Goal: Find specific page/section: Find specific page/section

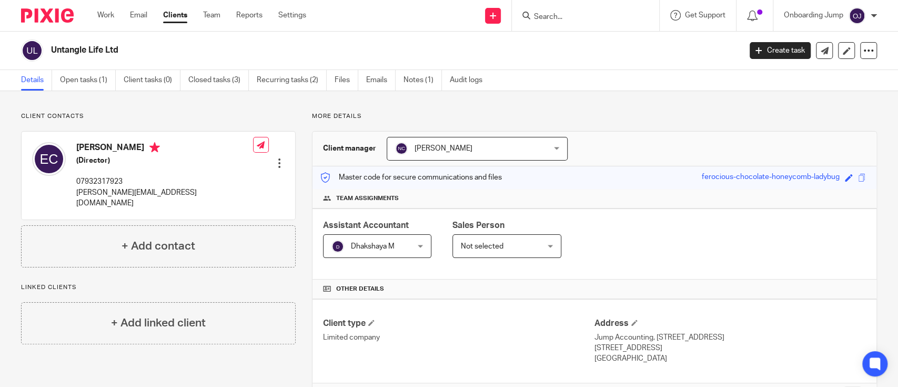
click at [578, 20] on input "Search" at bounding box center [580, 17] width 95 height 9
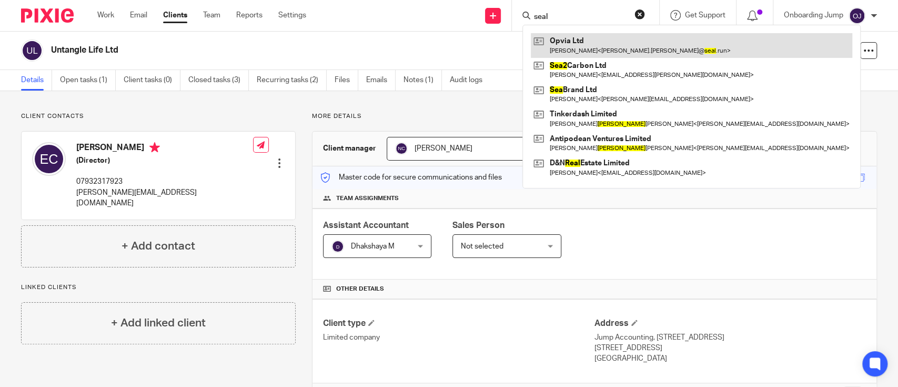
type input "seal"
click at [600, 39] on link at bounding box center [691, 45] width 321 height 24
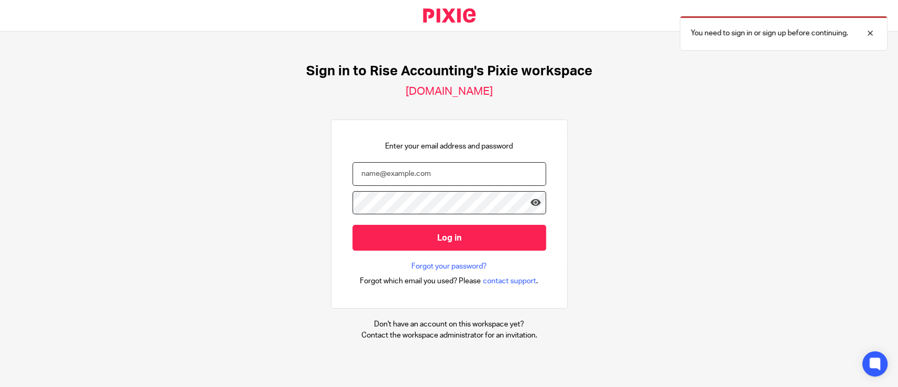
type input "onboarding@riseaccounting.co.uk"
click at [17, 104] on div "Sign in to Rise Accounting's Pixie workspace jumpaccounting.usepixie.net Enter …" at bounding box center [449, 202] width 898 height 340
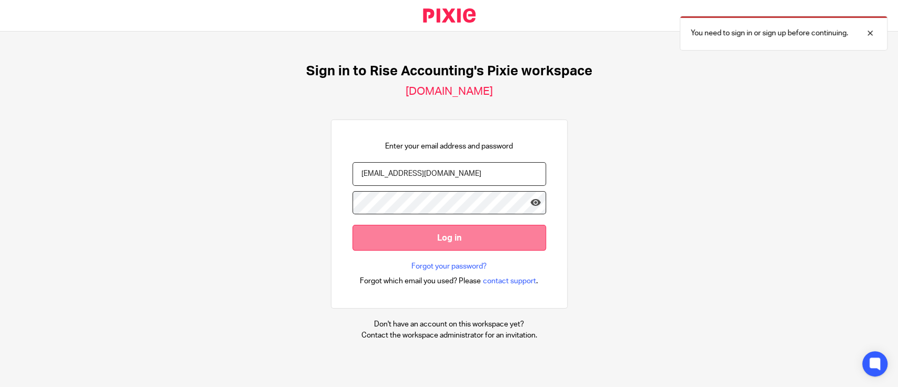
click at [408, 235] on input "Log in" at bounding box center [450, 238] width 194 height 26
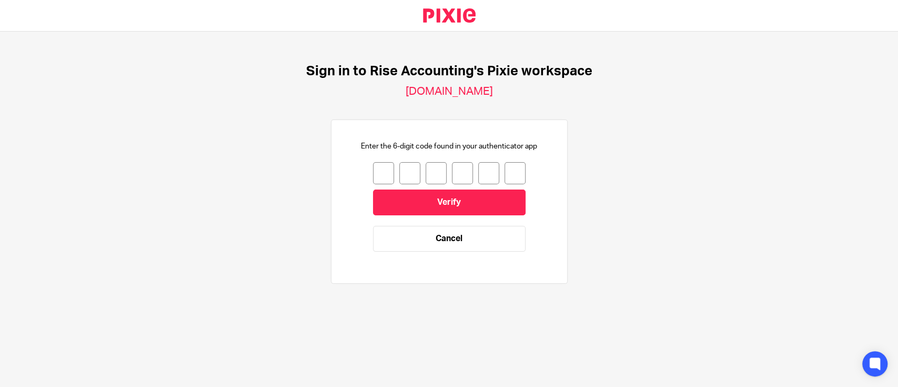
click at [375, 174] on input "number" at bounding box center [383, 173] width 21 height 22
type input "8"
type input "3"
type input "8"
type input "9"
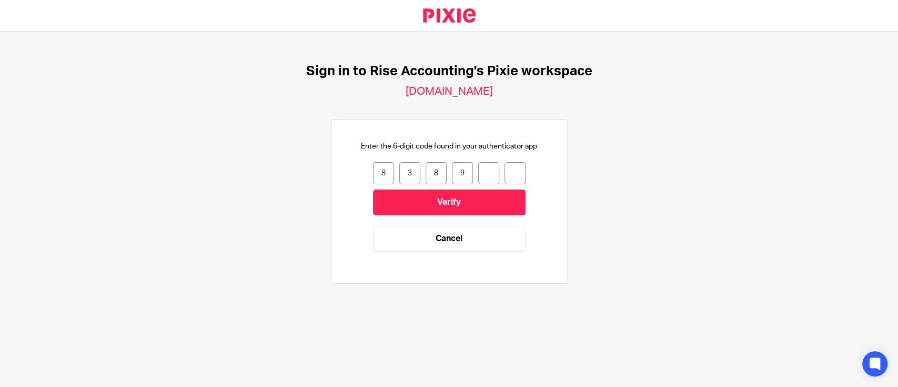
type input "8"
click at [414, 208] on input "Verify" at bounding box center [449, 202] width 153 height 26
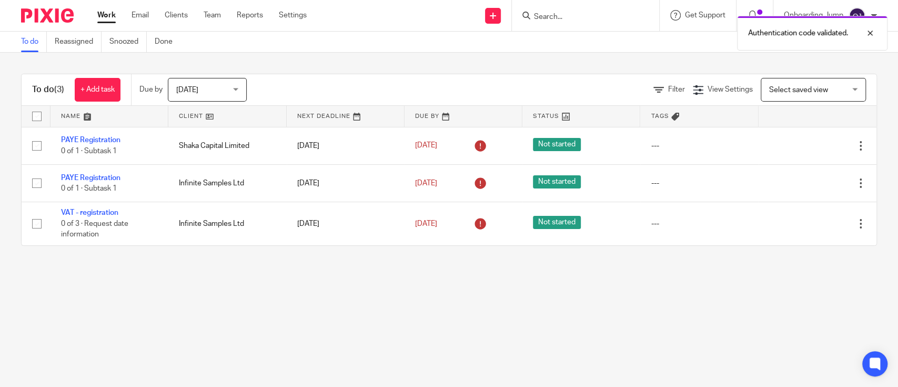
click at [580, 14] on div "Authentication code validated." at bounding box center [668, 31] width 439 height 40
click at [554, 17] on div "Authentication code validated." at bounding box center [668, 31] width 439 height 40
click at [543, 19] on input "Search" at bounding box center [580, 17] width 95 height 9
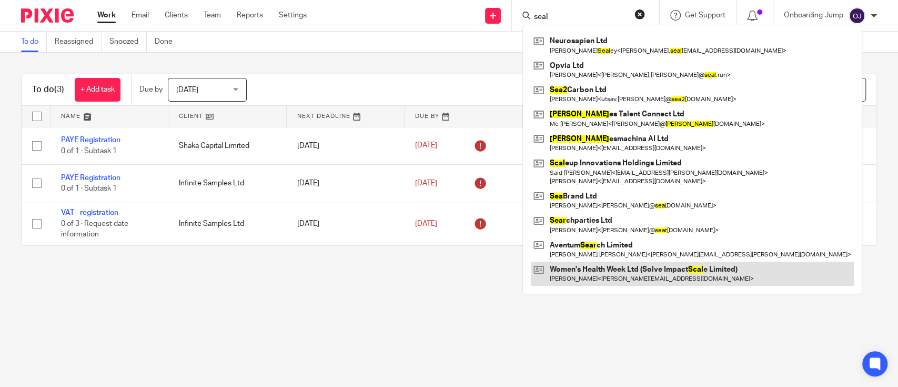
type input "seal"
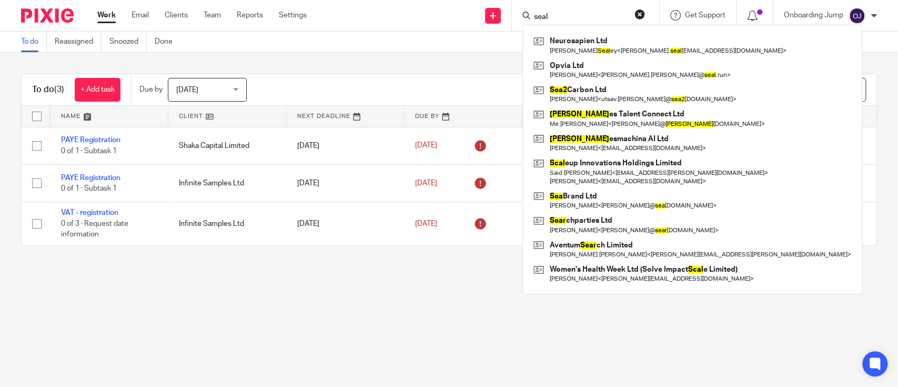
click at [42, 314] on main "To do Reassigned Snoozed Done To do (3) + Add task Due by Today Today Today Tom…" at bounding box center [449, 193] width 898 height 387
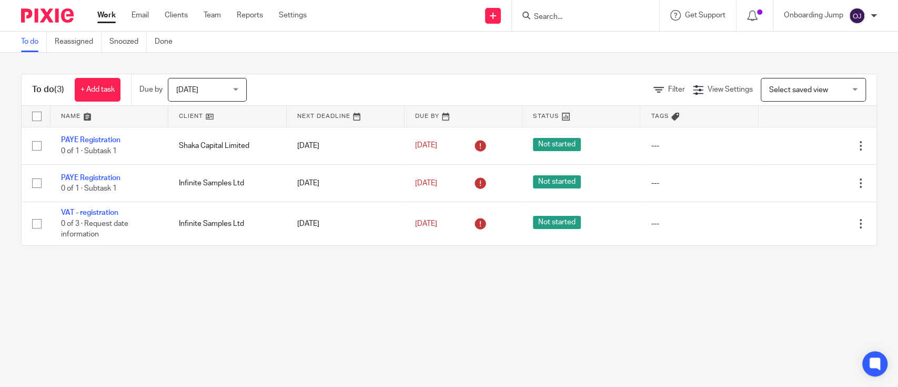
click at [544, 14] on input "Search" at bounding box center [580, 17] width 95 height 9
type input "epupp"
drag, startPoint x: 566, startPoint y: 15, endPoint x: 477, endPoint y: 19, distance: 88.5
click at [477, 19] on div "Send new email Create task Add client epupp No results found. Try searching for…" at bounding box center [611, 15] width 576 height 31
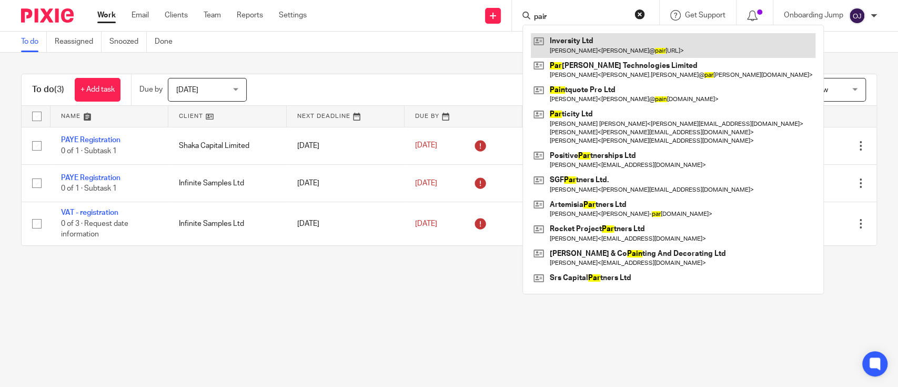
type input "pair"
click at [636, 40] on link at bounding box center [673, 45] width 285 height 24
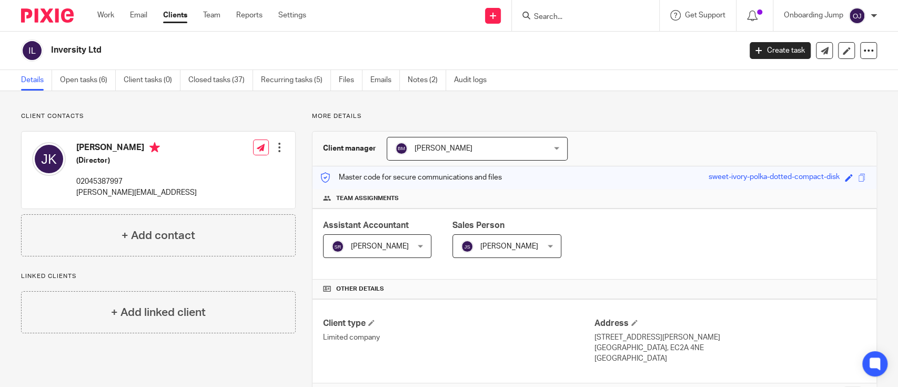
drag, startPoint x: 114, startPoint y: 41, endPoint x: 48, endPoint y: 45, distance: 65.9
click at [48, 45] on div "Inversity Ltd" at bounding box center [377, 50] width 713 height 22
copy h2 "Inversity Ltd"
